Goal: Transaction & Acquisition: Purchase product/service

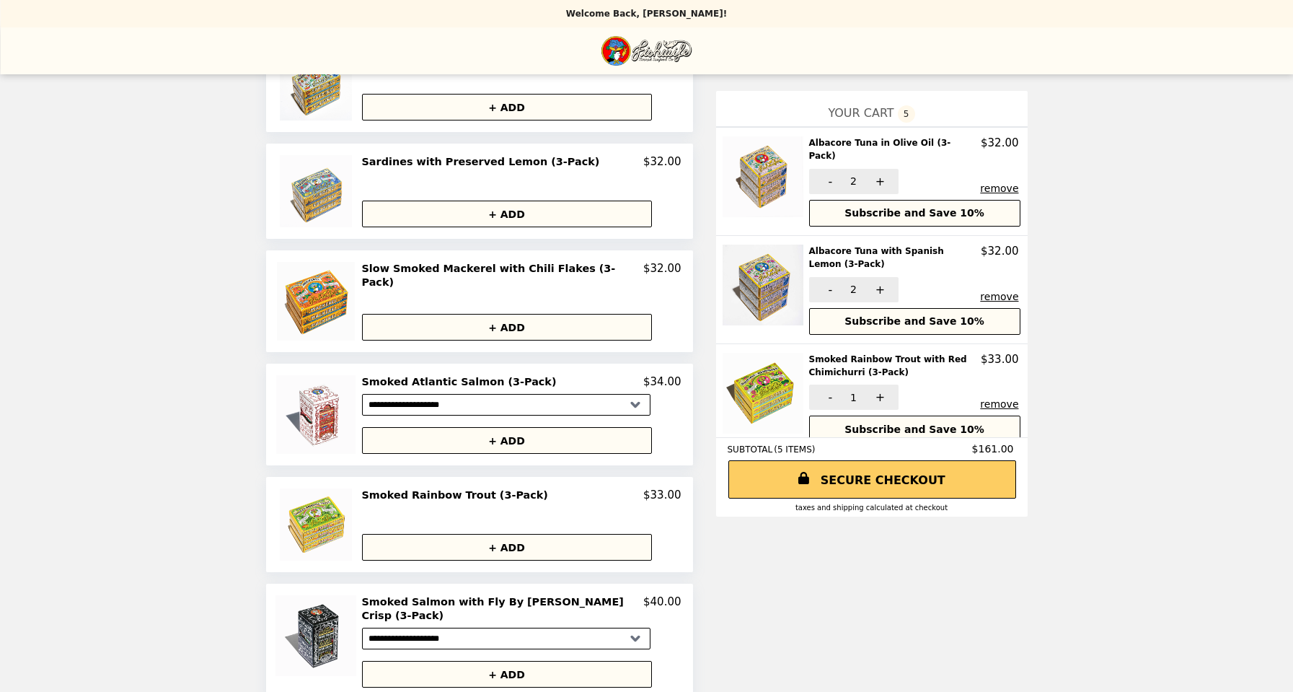
scroll to position [646, 0]
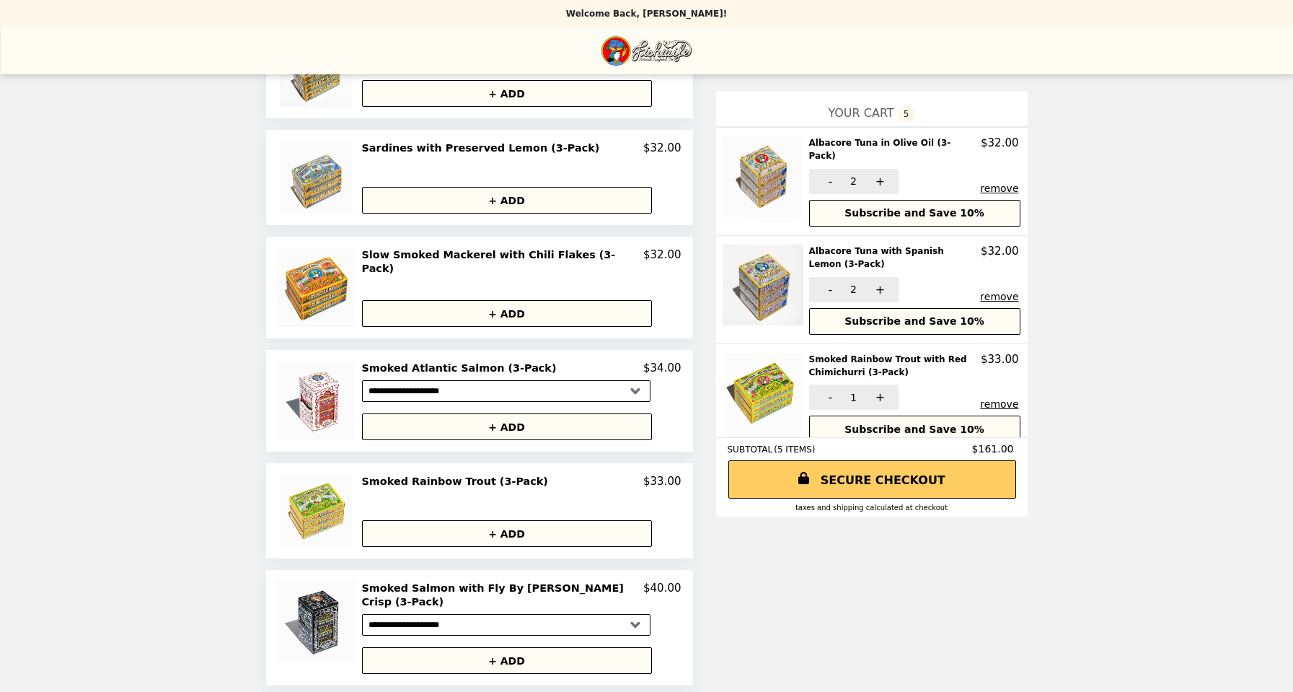
drag, startPoint x: 1001, startPoint y: 392, endPoint x: 1215, endPoint y: 422, distance: 215.6
click at [1215, 422] on div "**********" at bounding box center [646, 78] width 1293 height 1449
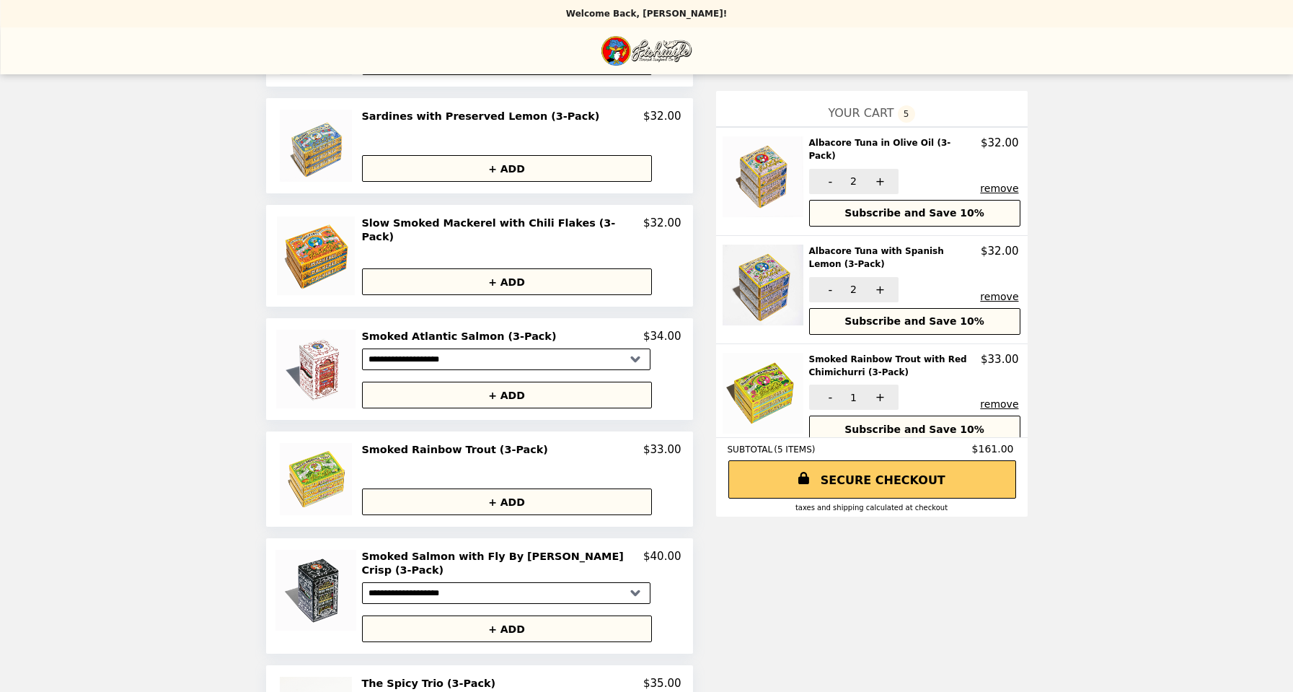
scroll to position [687, 0]
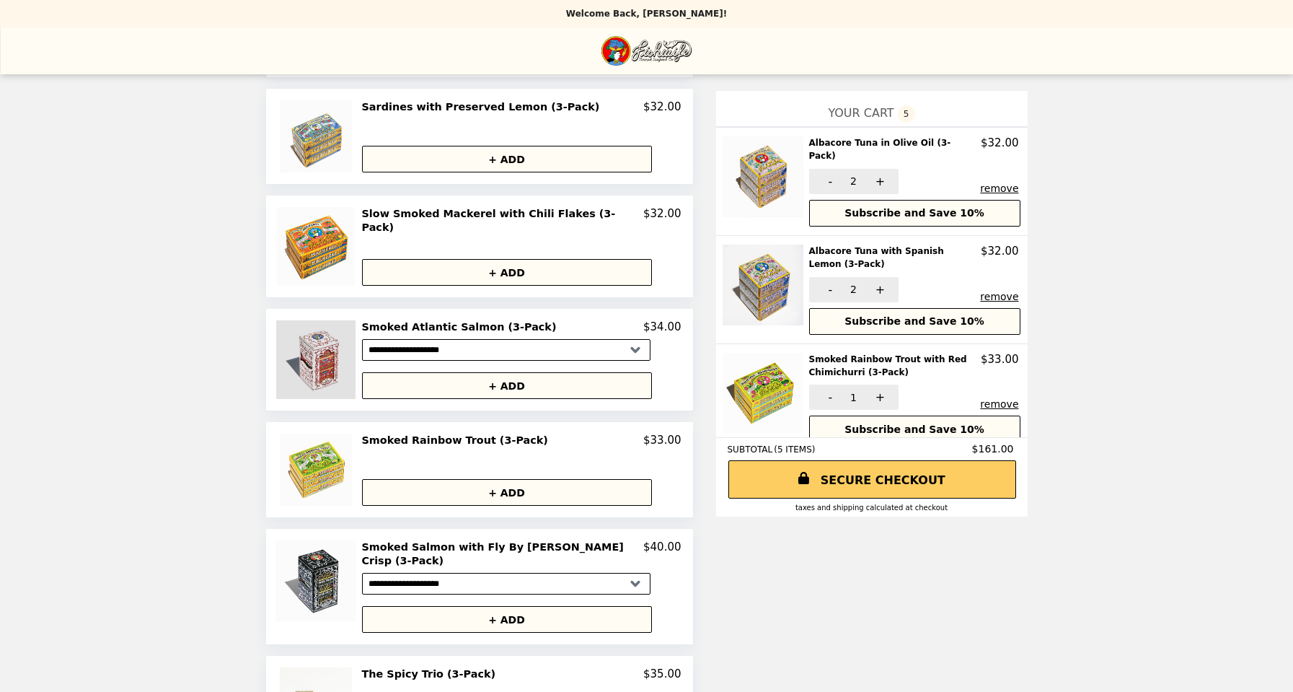
click at [323, 346] on img at bounding box center [317, 359] width 82 height 79
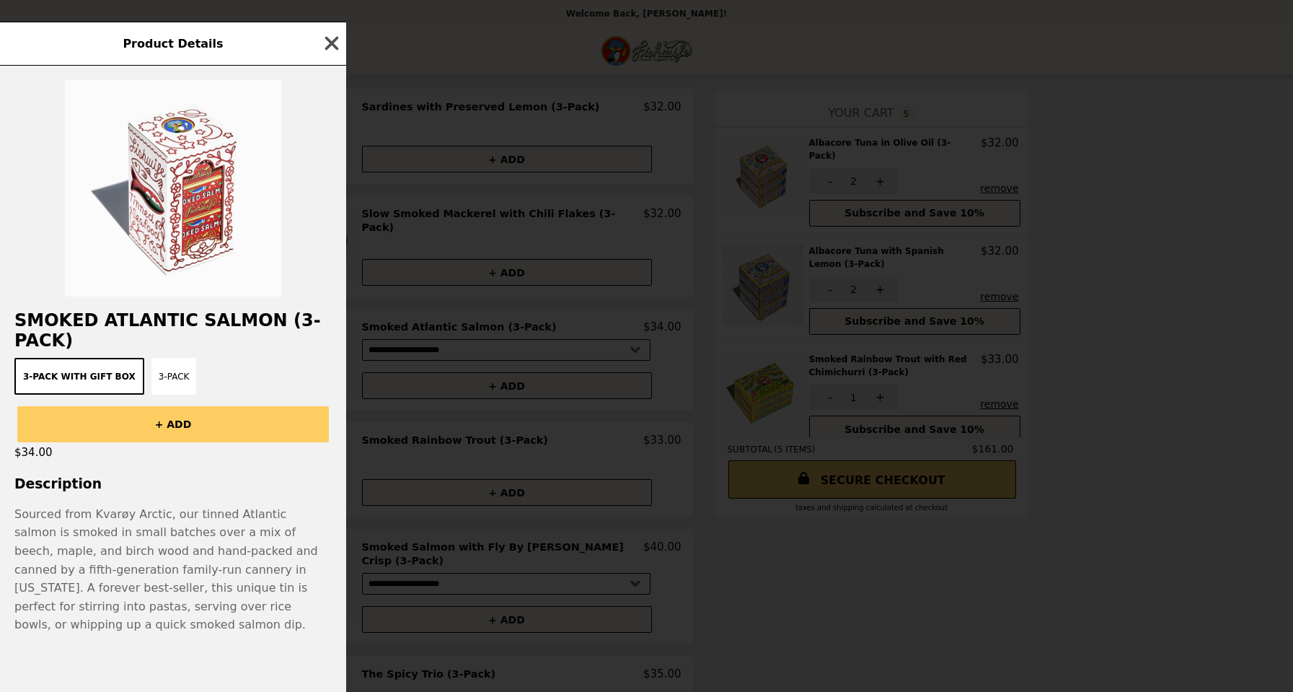
click at [334, 38] on icon "button" at bounding box center [332, 44] width 14 height 14
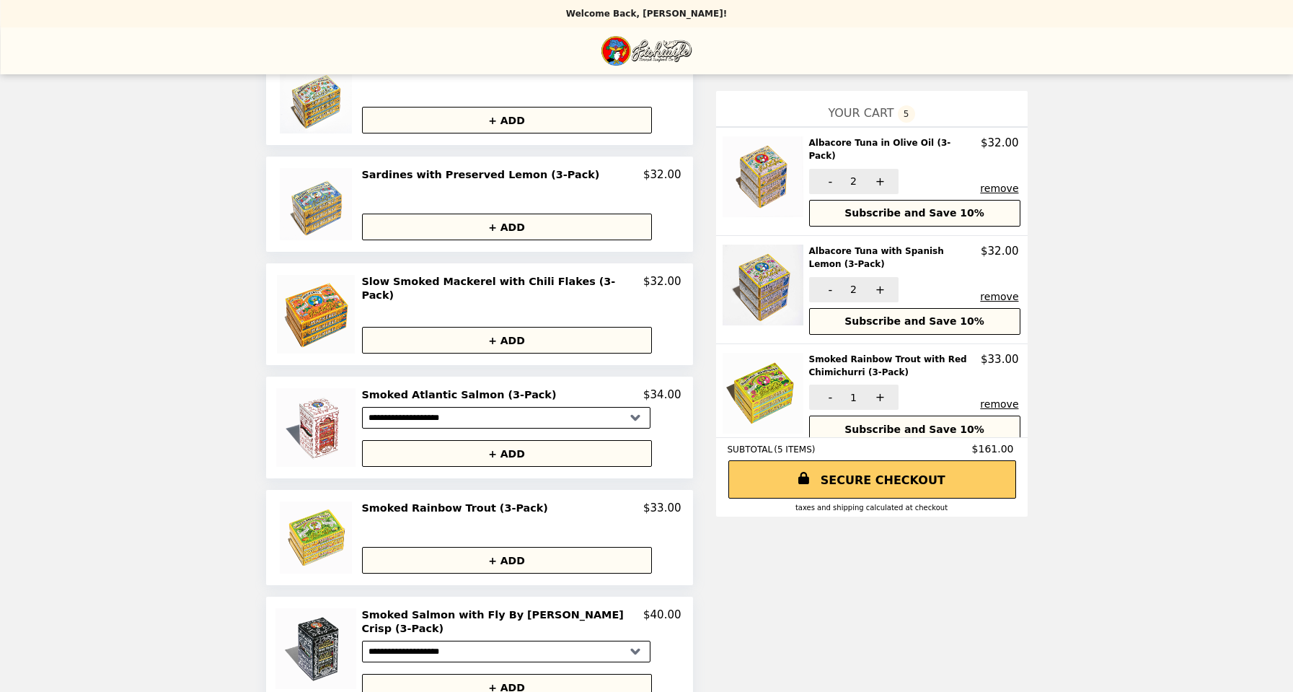
scroll to position [601, 0]
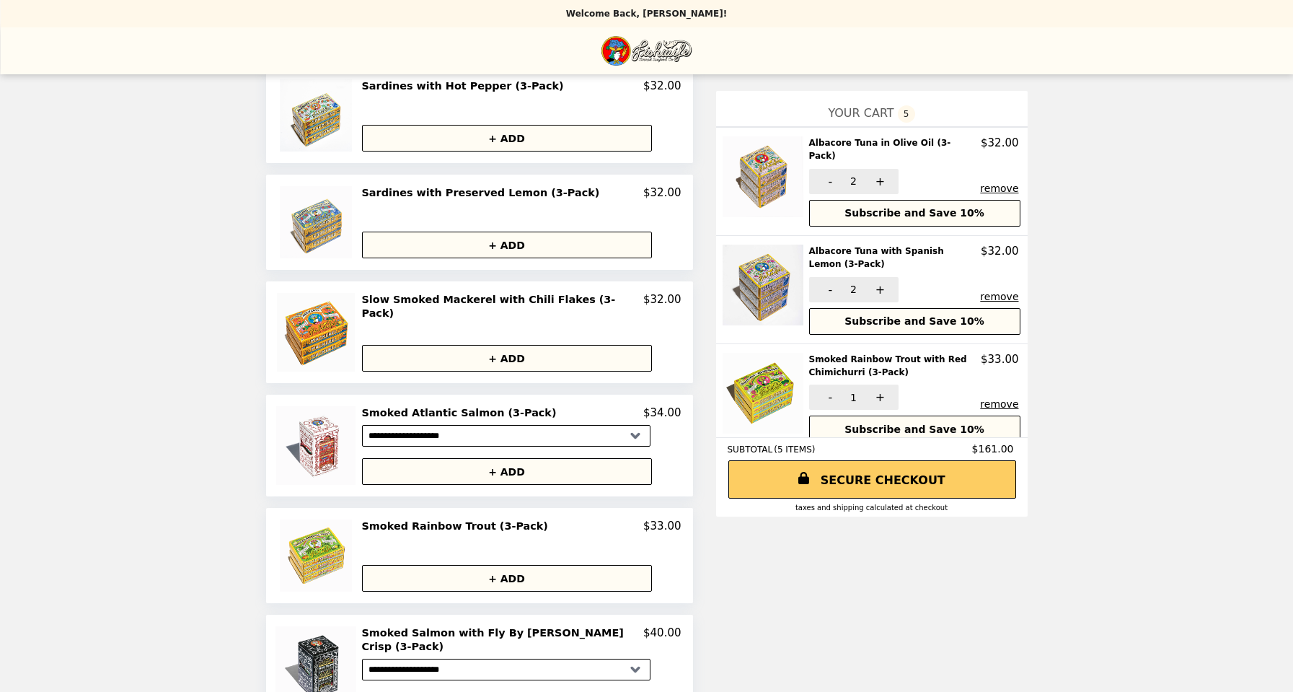
click at [832, 353] on h2 "Smoked Rainbow Trout with Red Chimichurri (3-Pack)" at bounding box center [895, 366] width 172 height 27
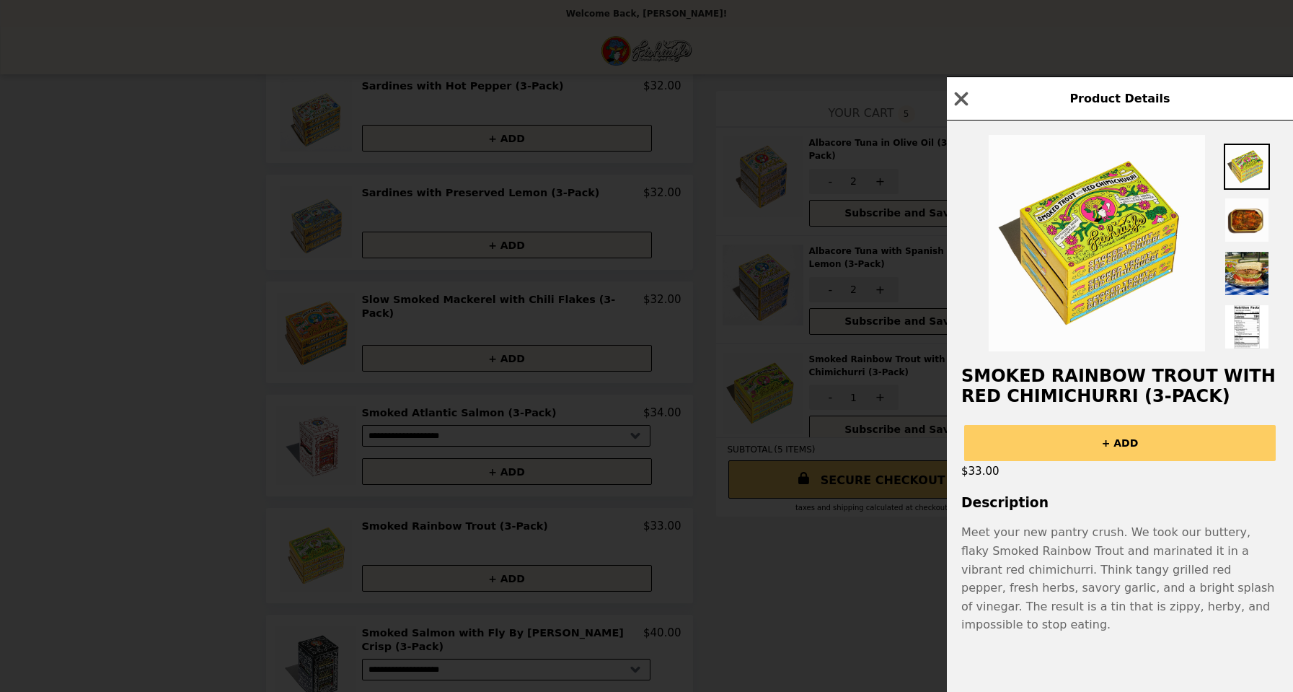
click at [780, 330] on div "Product Details Smoked Rainbow Trout with Red Chimichurri (3-Pack) + ADD $33.00…" at bounding box center [646, 346] width 1293 height 692
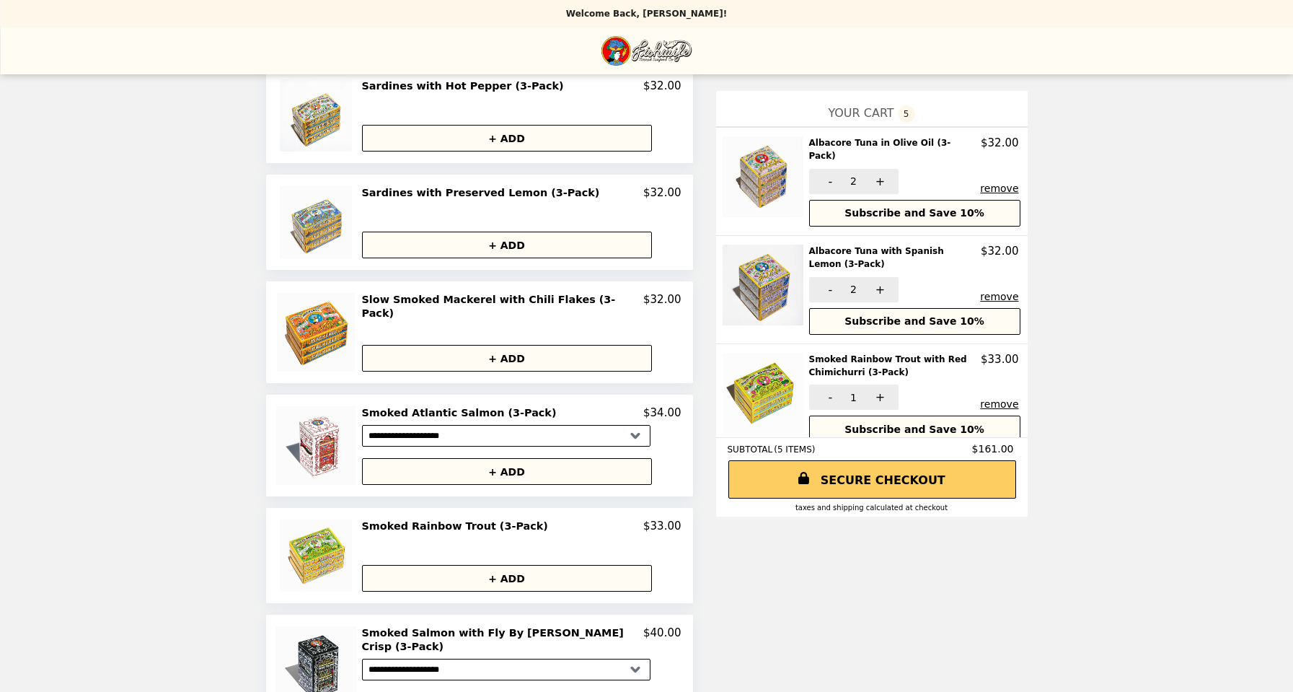
click at [998, 398] on button "remove" at bounding box center [999, 404] width 38 height 12
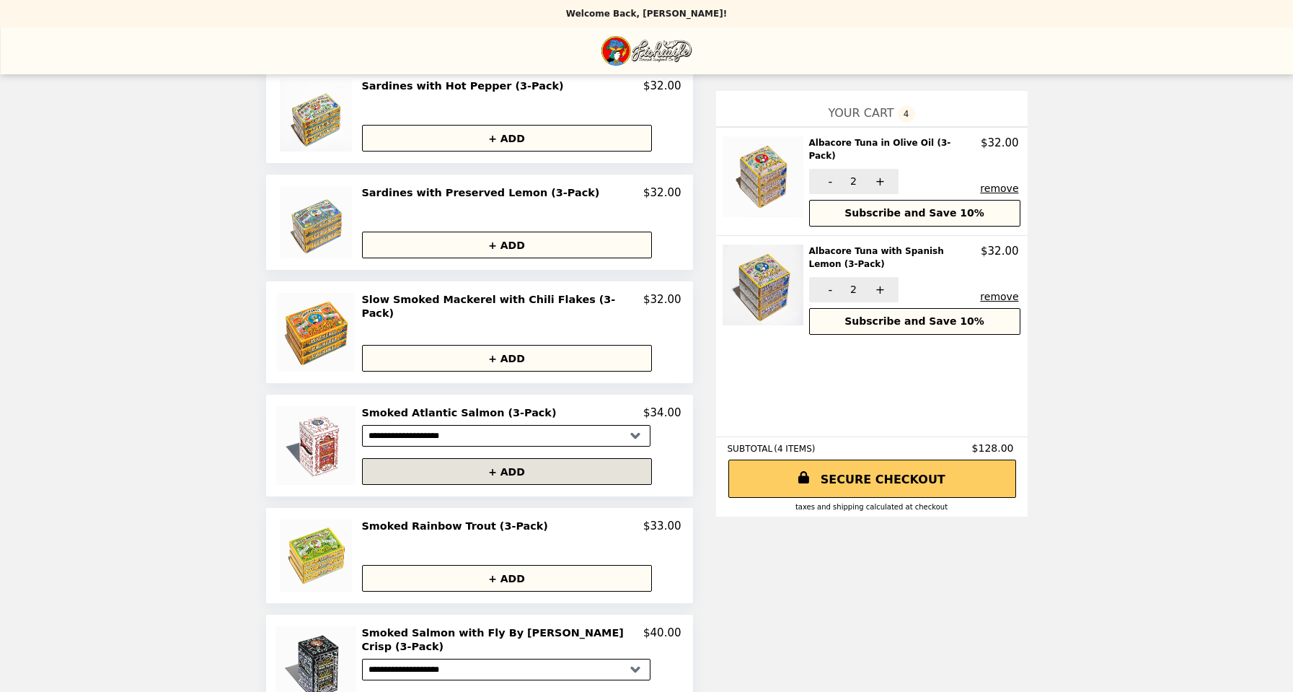
click at [501, 458] on button "+ ADD" at bounding box center [507, 471] width 290 height 27
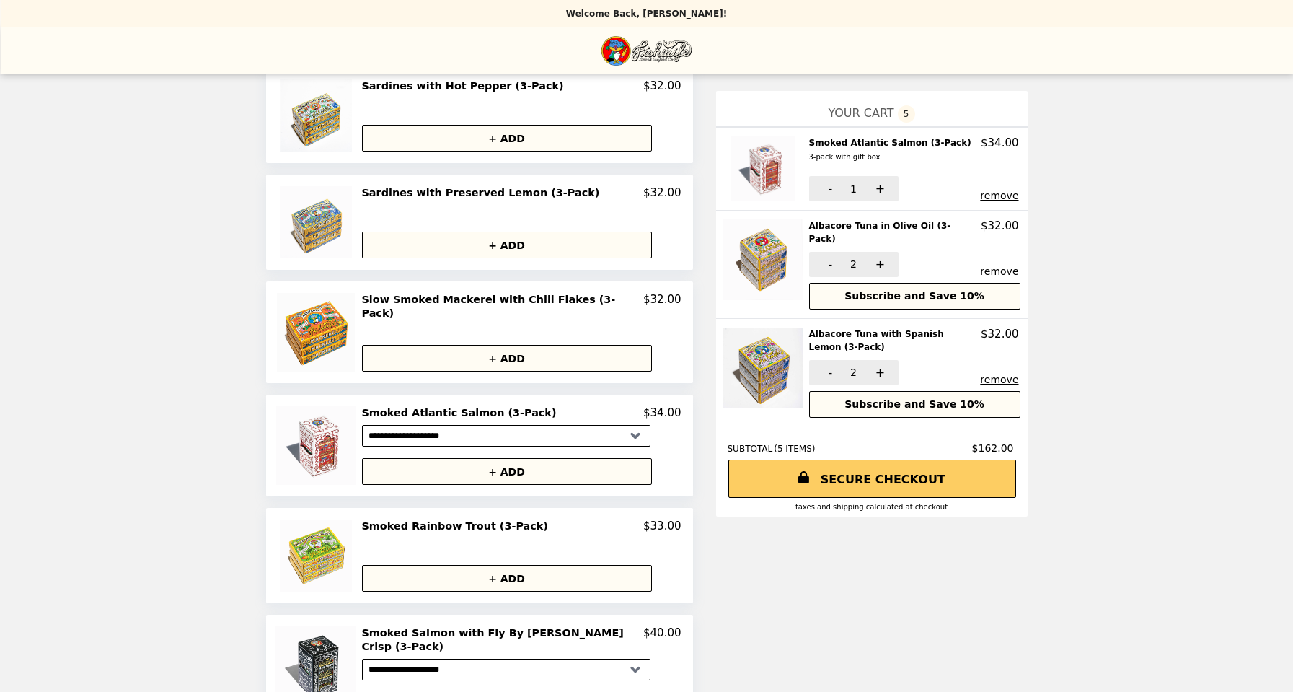
click at [884, 140] on h2 "Smoked Atlantic Salmon (3-Pack) 3-pack with gift box" at bounding box center [893, 150] width 168 height 28
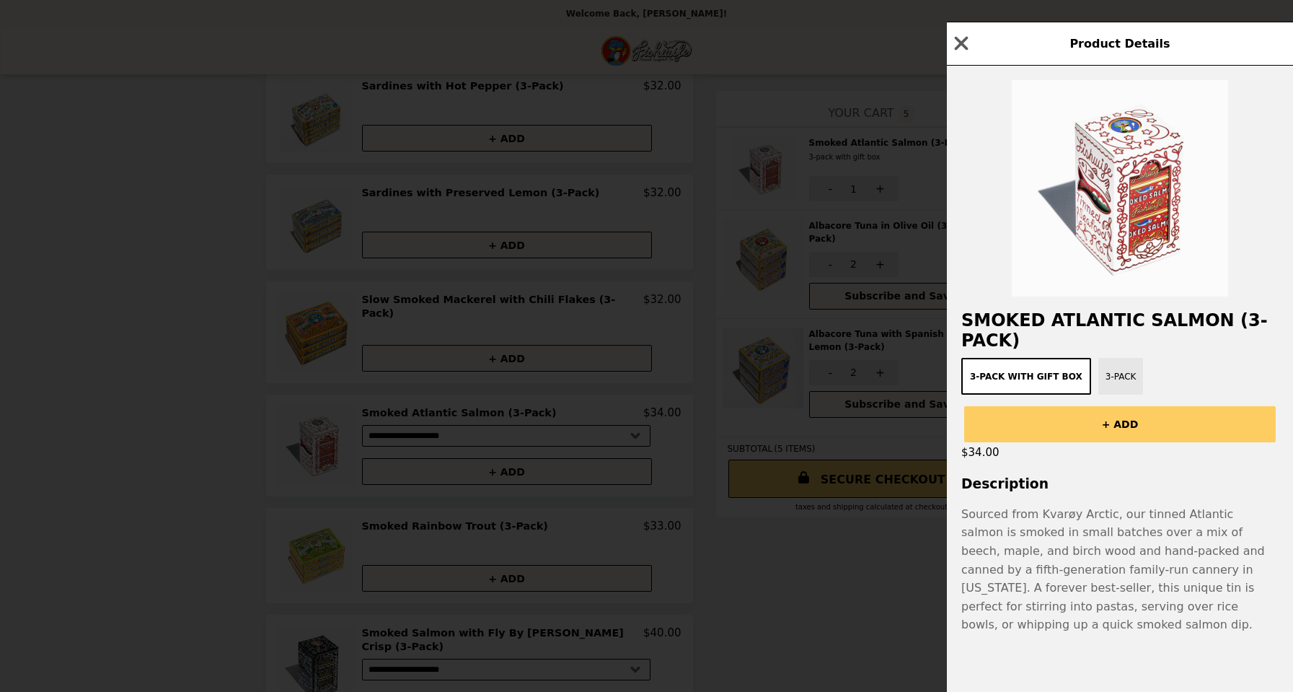
click at [1113, 378] on button "3-pack" at bounding box center [1121, 376] width 45 height 37
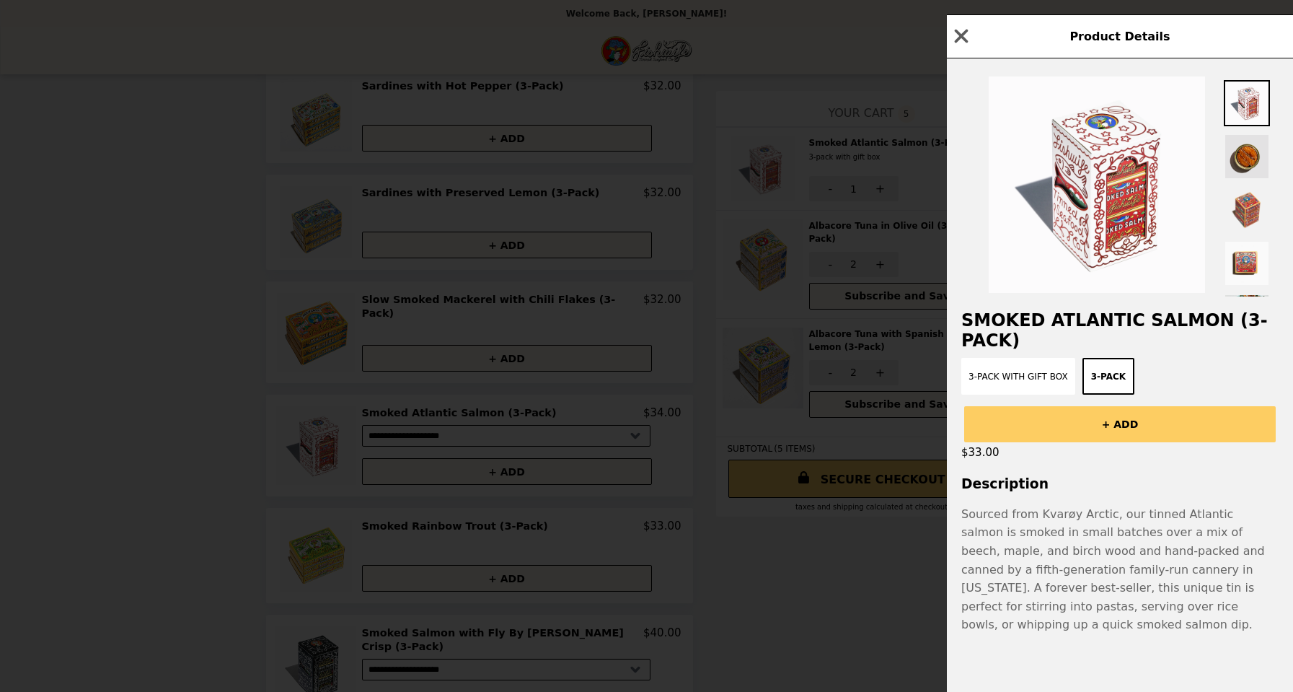
click at [1254, 162] on img at bounding box center [1247, 156] width 46 height 46
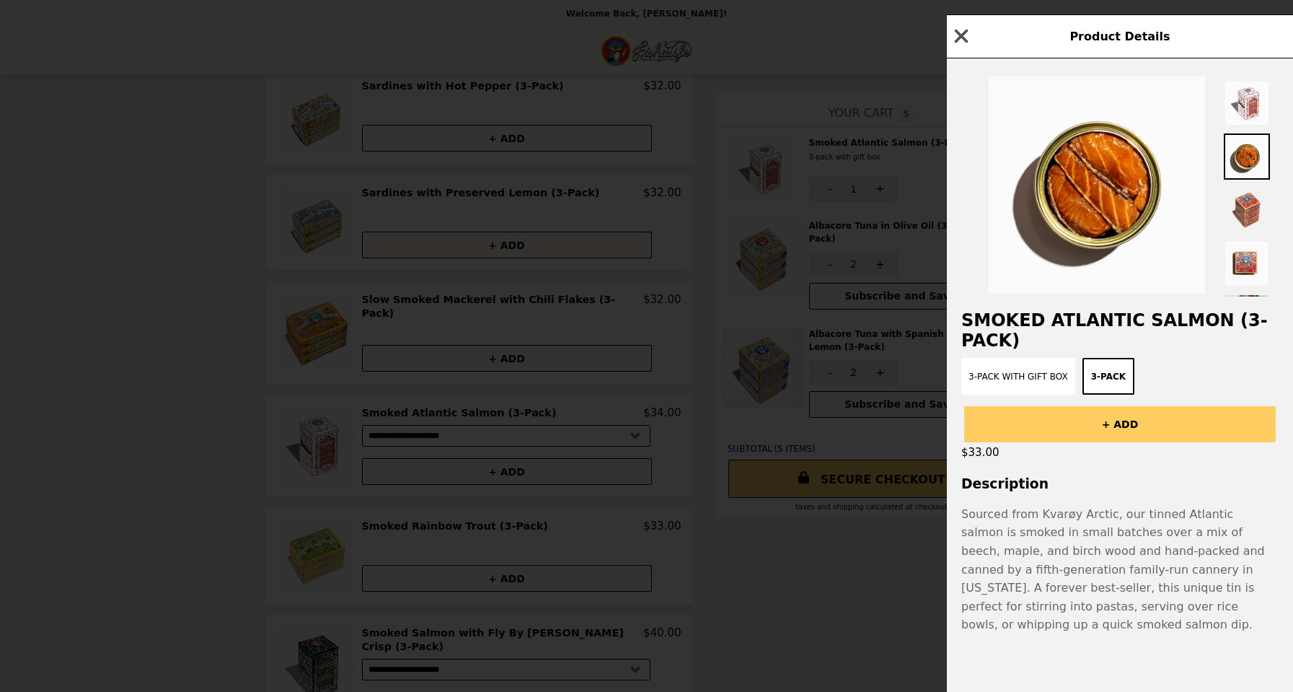
click at [963, 32] on icon "button" at bounding box center [962, 36] width 22 height 22
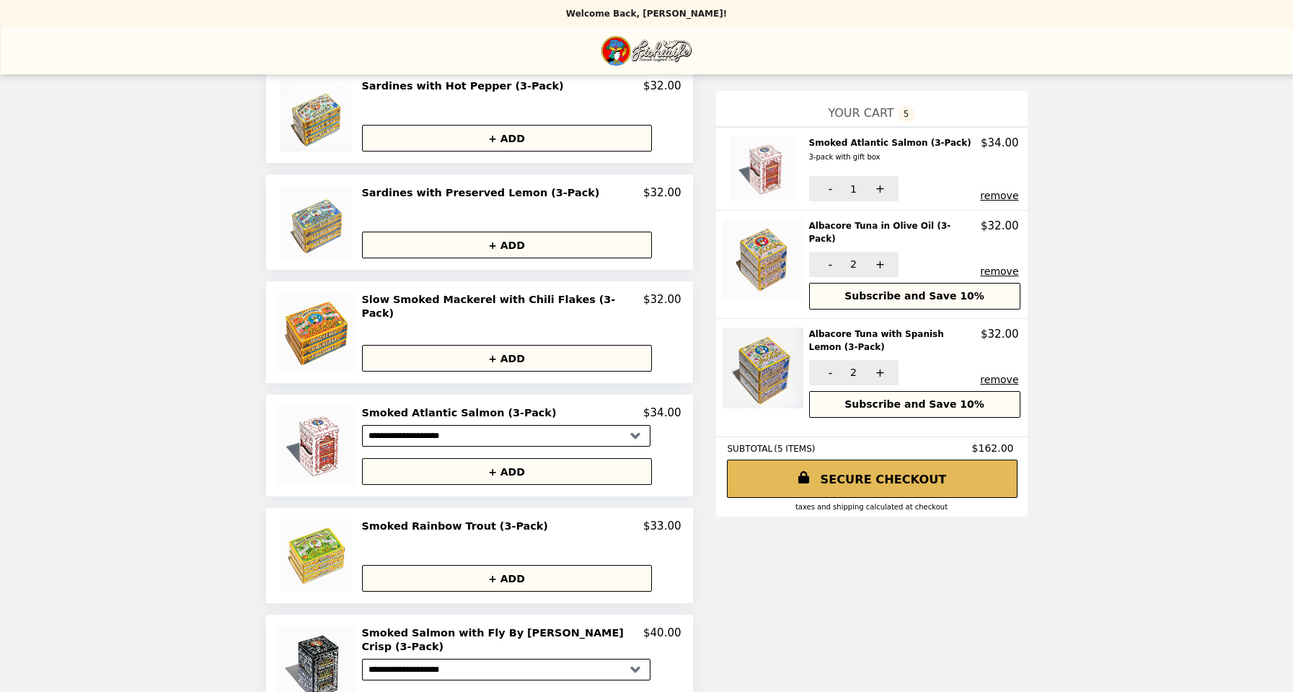
click at [862, 489] on link "SECURE CHECKOUT" at bounding box center [872, 478] width 291 height 38
